Goal: Information Seeking & Learning: Learn about a topic

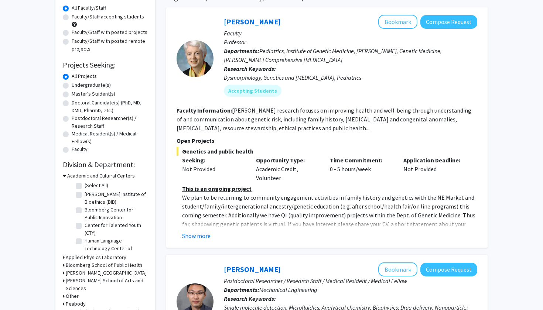
scroll to position [69, 0]
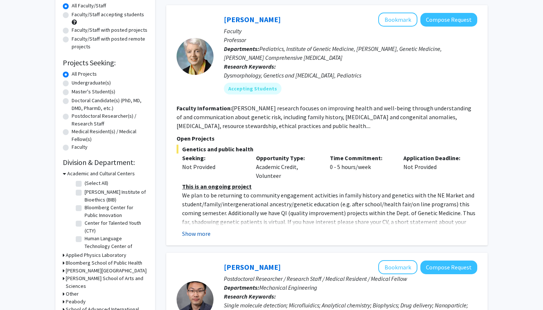
click at [192, 236] on button "Show more" at bounding box center [196, 233] width 28 height 9
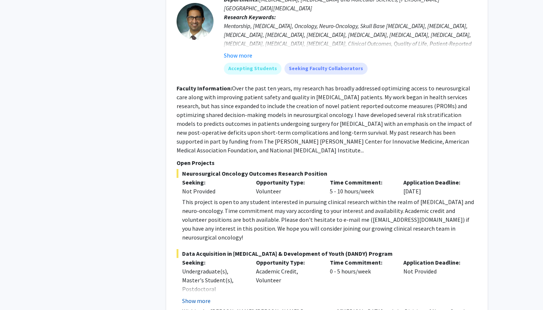
scroll to position [2462, 0]
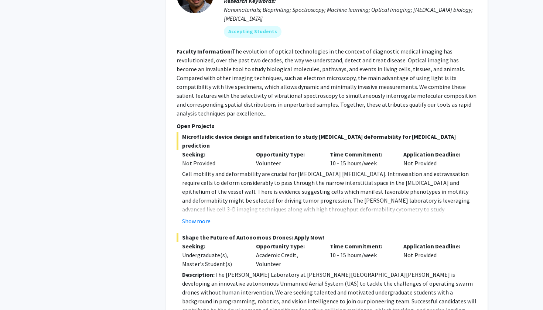
scroll to position [3612, 0]
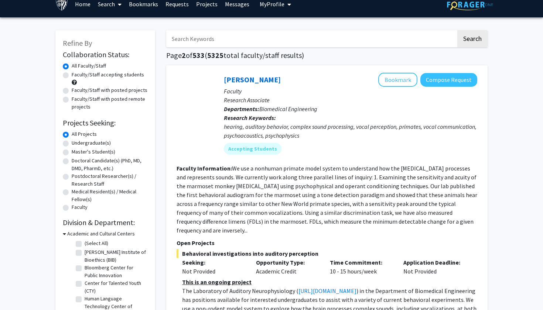
scroll to position [11, 0]
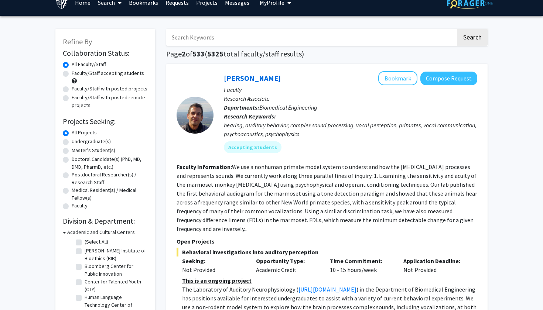
click at [236, 40] on input "Search Keywords" at bounding box center [311, 37] width 290 height 17
click at [472, 38] on button "Search" at bounding box center [472, 37] width 30 height 17
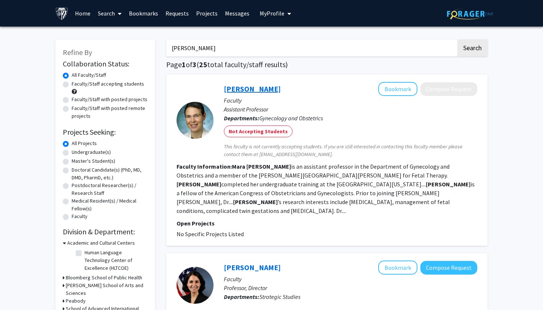
type input "[PERSON_NAME]"
click at [250, 93] on link "[PERSON_NAME]" at bounding box center [252, 88] width 57 height 9
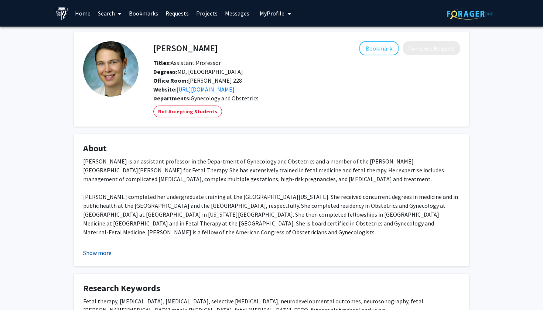
click at [92, 254] on button "Show more" at bounding box center [97, 252] width 28 height 9
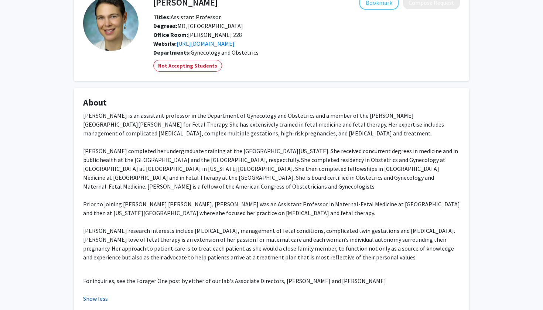
scroll to position [92, 0]
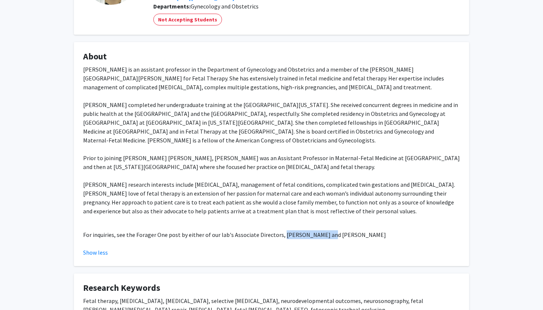
drag, startPoint x: 279, startPoint y: 236, endPoint x: 319, endPoint y: 237, distance: 39.5
click at [319, 237] on p "For inquiries, see the Forager One post by either of our lab's Associate Direct…" at bounding box center [271, 234] width 377 height 9
copy p "[PERSON_NAME]"
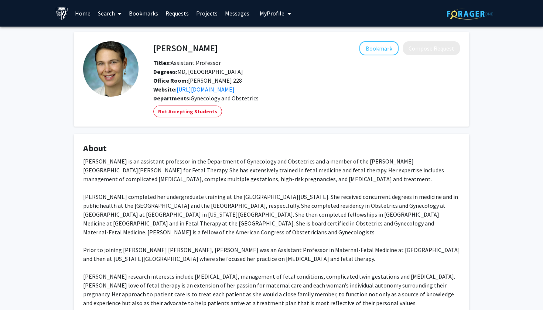
scroll to position [0, 0]
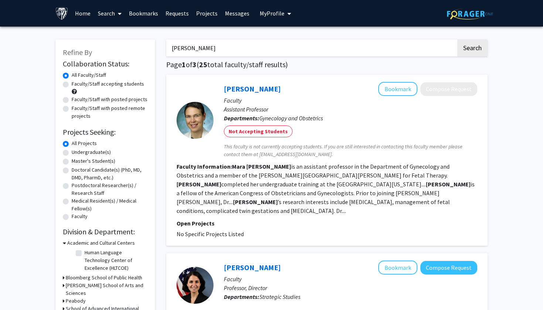
drag, startPoint x: 208, startPoint y: 50, endPoint x: 162, endPoint y: 55, distance: 46.8
paste input "[PERSON_NAME]"
drag, startPoint x: 200, startPoint y: 49, endPoint x: 155, endPoint y: 51, distance: 45.4
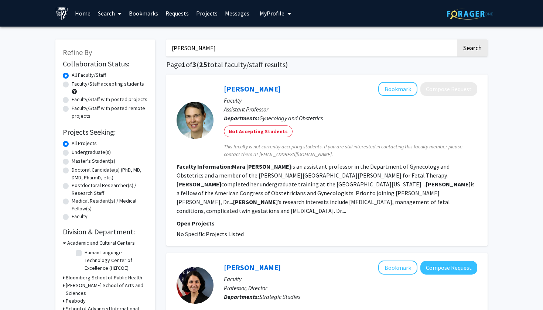
click at [472, 49] on button "Search" at bounding box center [472, 48] width 30 height 17
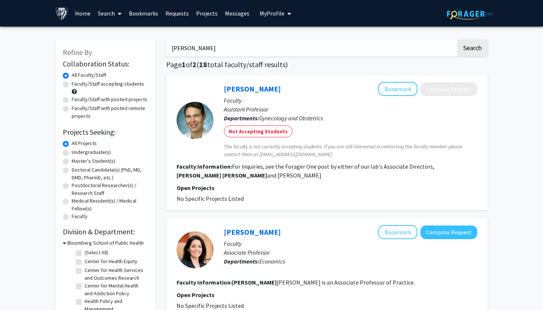
click at [221, 49] on input "[PERSON_NAME]" at bounding box center [311, 48] width 290 height 17
type input "[PERSON_NAME]"
click at [472, 49] on button "Search" at bounding box center [472, 48] width 30 height 17
click at [236, 90] on link "[PERSON_NAME]" at bounding box center [252, 88] width 57 height 9
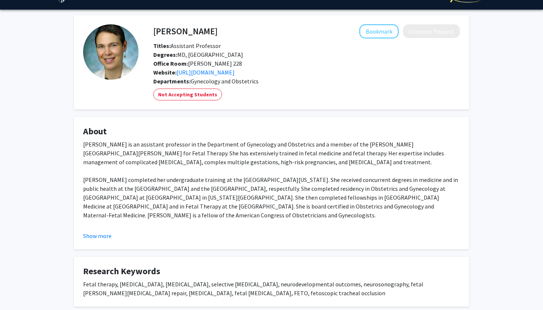
scroll to position [12, 0]
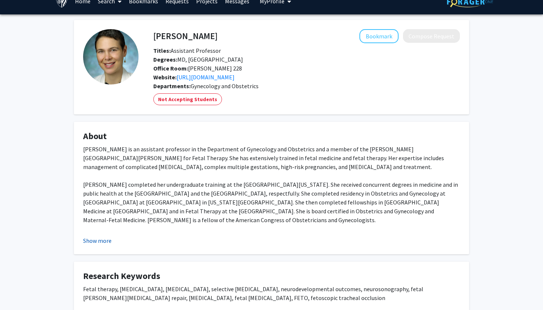
click at [100, 240] on button "Show more" at bounding box center [97, 240] width 28 height 9
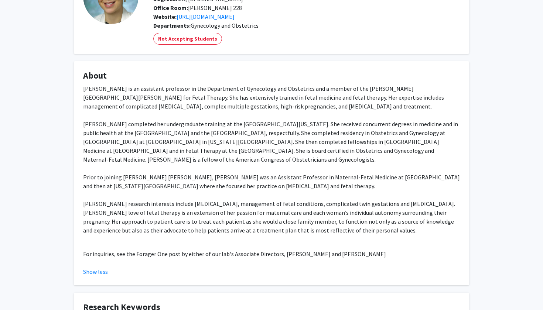
scroll to position [162, 0]
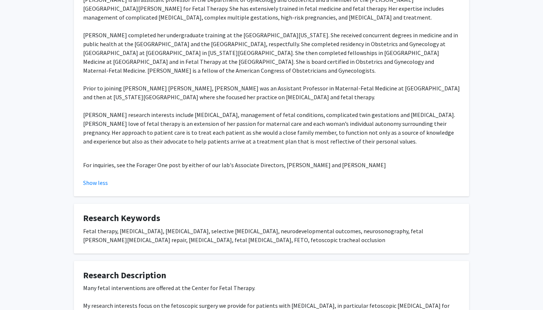
drag, startPoint x: 331, startPoint y: 166, endPoint x: 411, endPoint y: 165, distance: 79.7
click at [411, 165] on p "For inquiries, see the Forager One post by either of our lab's Associate Direct…" at bounding box center [271, 165] width 377 height 9
copy p "[PERSON_NAME]"
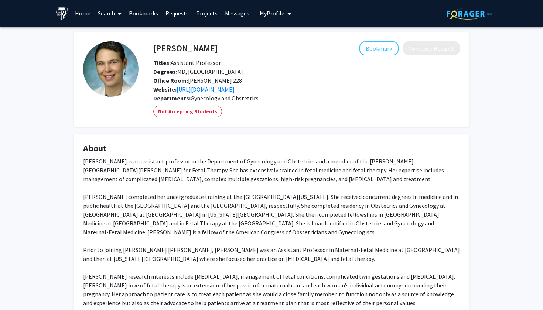
scroll to position [0, 0]
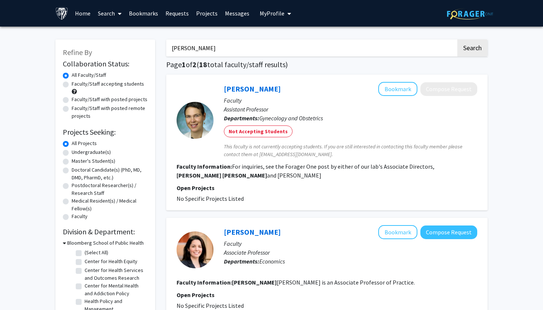
drag, startPoint x: 222, startPoint y: 53, endPoint x: 157, endPoint y: 44, distance: 64.8
paste input "[PERSON_NAME]"
type input "[PERSON_NAME]"
click at [472, 49] on button "Search" at bounding box center [472, 48] width 30 height 17
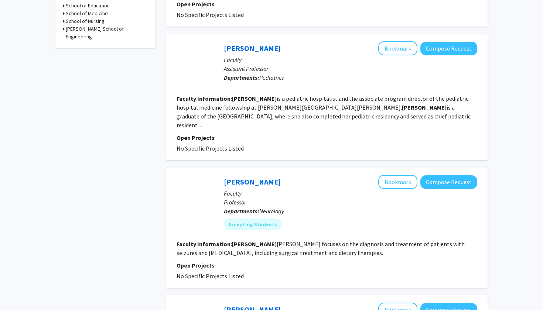
scroll to position [412, 0]
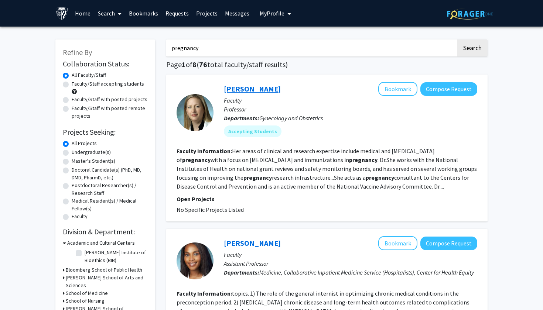
click at [250, 87] on link "Jeanne Sheffield" at bounding box center [252, 88] width 57 height 9
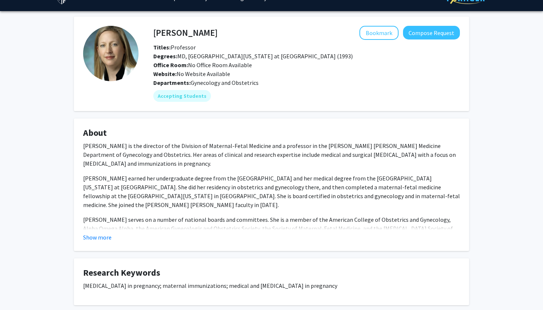
scroll to position [15, 0]
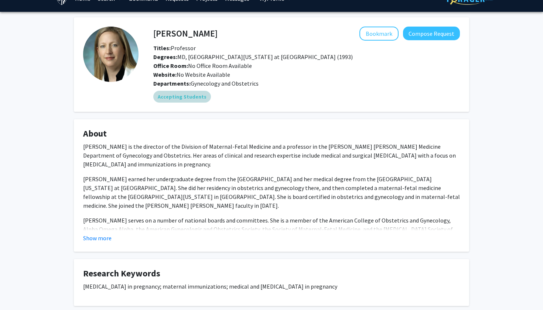
drag, startPoint x: 217, startPoint y: 90, endPoint x: 159, endPoint y: 95, distance: 58.9
click at [159, 95] on fg-user-badges "Accepting Students" at bounding box center [306, 95] width 306 height 15
click at [159, 95] on mat-chip "Accepting Students" at bounding box center [182, 97] width 58 height 12
click at [168, 99] on mat-chip "Accepting Students" at bounding box center [182, 97] width 58 height 12
click at [96, 238] on button "Show more" at bounding box center [97, 238] width 28 height 9
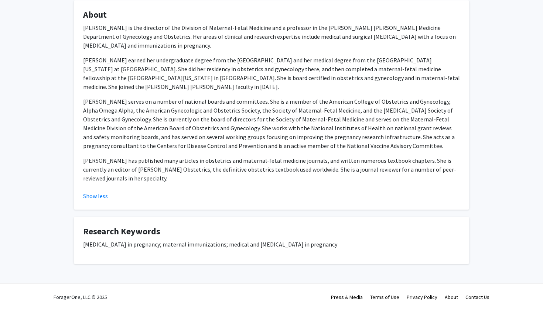
scroll to position [134, 0]
